Goal: Find specific page/section: Find specific page/section

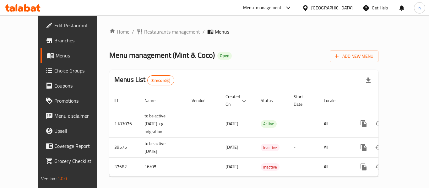
click at [292, 7] on icon at bounding box center [288, 8] width 8 height 8
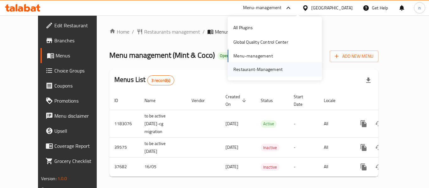
click at [277, 73] on div "Restaurant-Management" at bounding box center [257, 69] width 49 height 7
